Goal: Understand site structure: Understand site structure

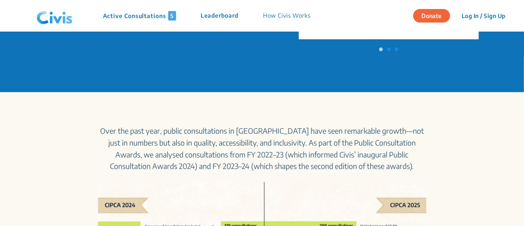
scroll to position [283, 0]
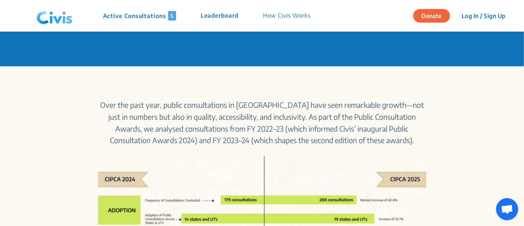
drag, startPoint x: 0, startPoint y: 0, endPoint x: 80, endPoint y: 116, distance: 140.5
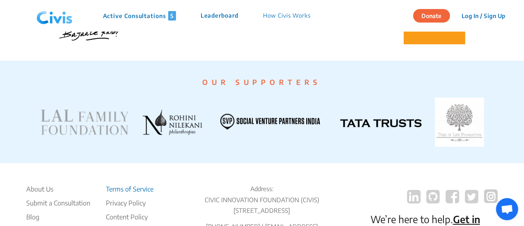
scroll to position [1593, 0]
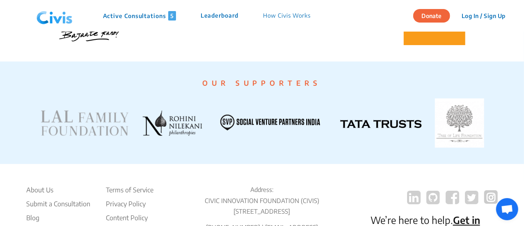
click at [170, 16] on span "5" at bounding box center [172, 15] width 8 height 9
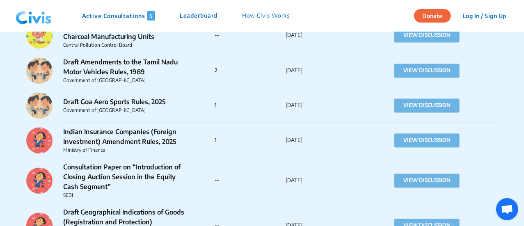
scroll to position [858, 0]
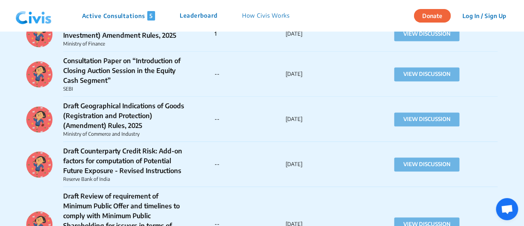
click at [265, 22] on div "Active Consultations 5 Leaderboard How Civis Works" at bounding box center [157, 16] width 290 height 25
click at [269, 16] on p "How Civis Works" at bounding box center [266, 15] width 48 height 9
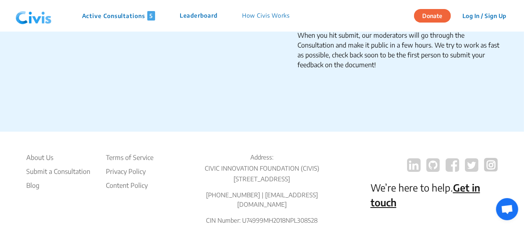
scroll to position [1494, 0]
